Goal: Find specific page/section: Find specific page/section

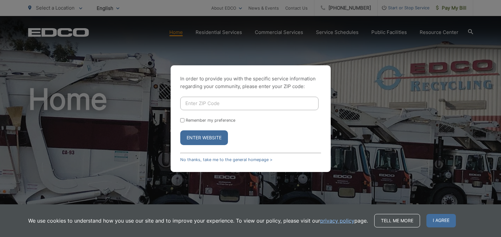
click at [184, 102] on input "Enter ZIP Code" at bounding box center [249, 103] width 138 height 13
type input "92118"
click at [203, 138] on button "Enter Website" at bounding box center [204, 137] width 48 height 15
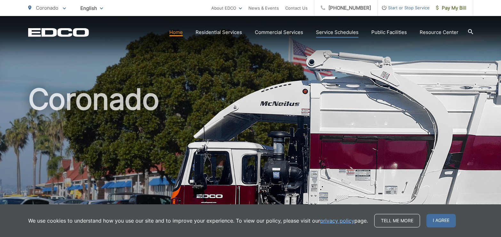
click at [341, 30] on link "Service Schedules" at bounding box center [337, 32] width 43 height 8
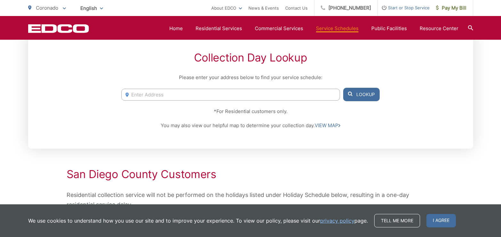
scroll to position [156, 0]
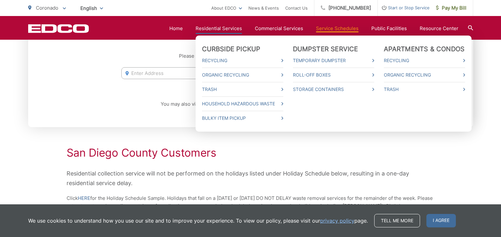
click at [222, 28] on link "Residential Services" at bounding box center [218, 29] width 46 height 8
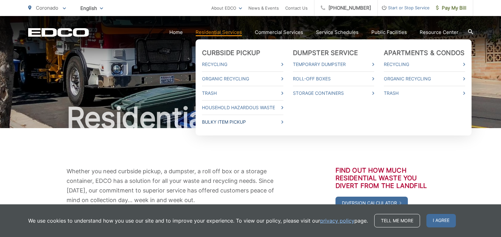
click at [233, 121] on link "Bulky Item Pickup" at bounding box center [242, 122] width 81 height 8
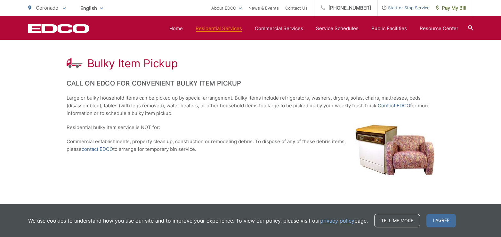
scroll to position [108, 0]
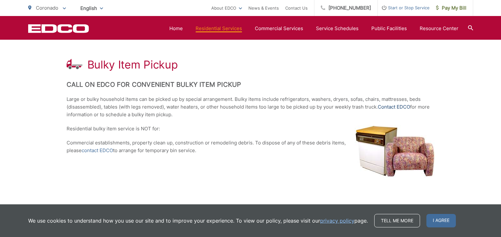
click at [400, 107] on link "Contact EDCO" at bounding box center [394, 107] width 32 height 8
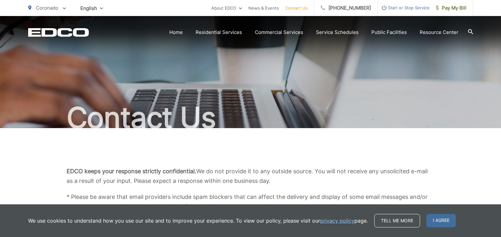
click at [303, 8] on link "Contact Us" at bounding box center [296, 8] width 22 height 8
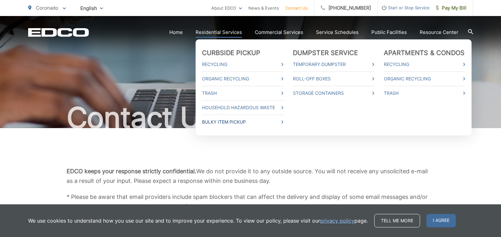
click at [211, 123] on link "Bulky Item Pickup" at bounding box center [242, 122] width 81 height 8
